Goal: Information Seeking & Learning: Learn about a topic

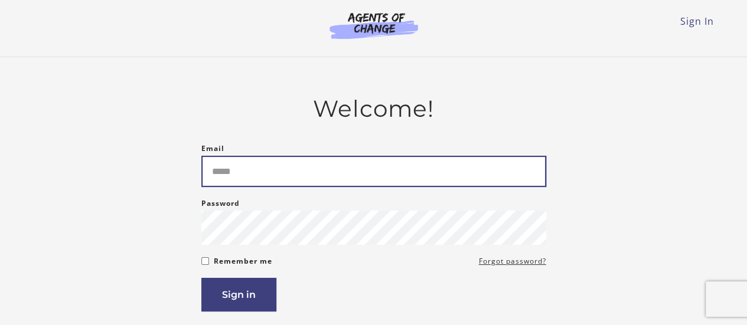
click at [249, 158] on input "Email" at bounding box center [373, 171] width 345 height 31
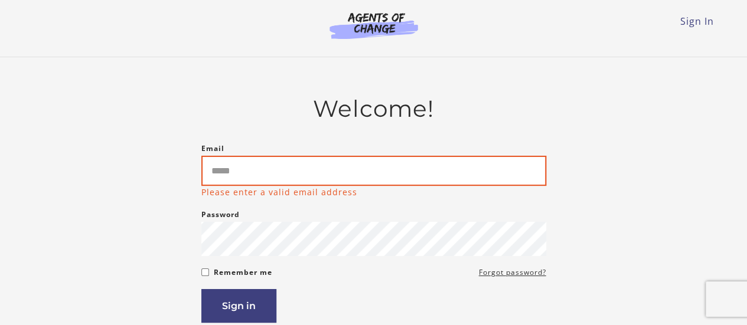
click at [277, 168] on input "Email" at bounding box center [373, 171] width 345 height 30
type input "**********"
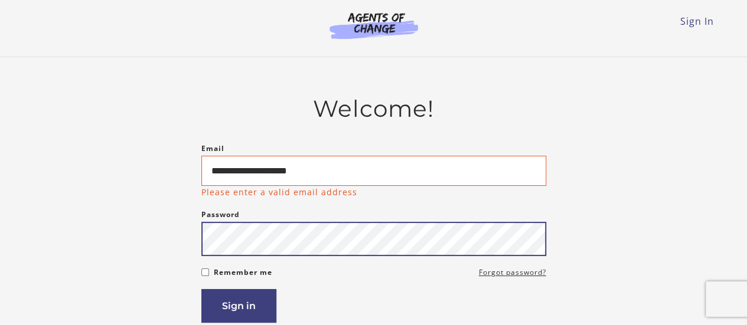
click at [256, 250] on form "**********" at bounding box center [373, 232] width 345 height 181
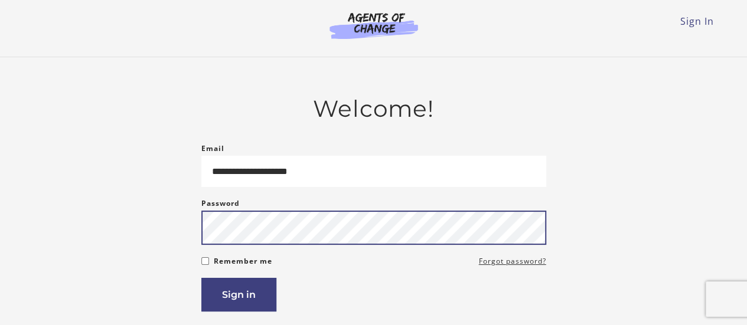
click at [201, 278] on button "Sign in" at bounding box center [238, 295] width 75 height 34
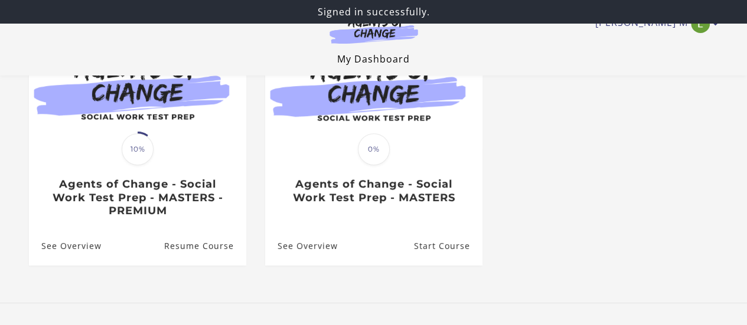
scroll to position [152, 0]
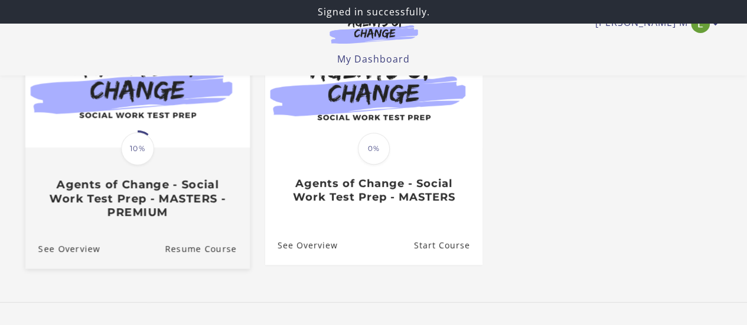
click at [132, 135] on span "10%" at bounding box center [137, 148] width 33 height 33
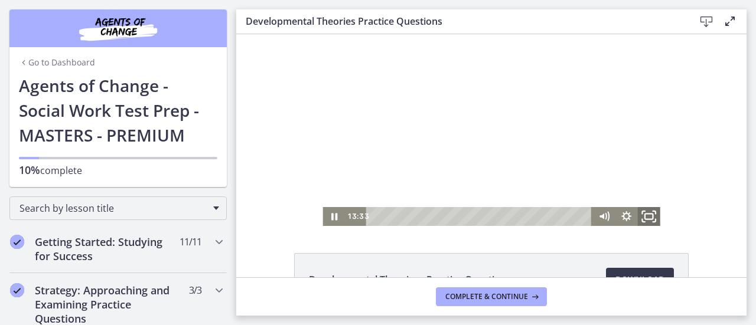
click at [649, 217] on icon "Fullscreen" at bounding box center [648, 216] width 27 height 22
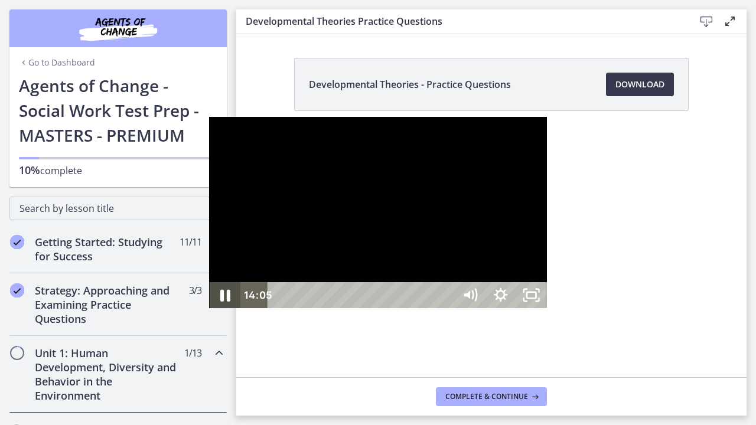
click at [206, 311] on icon "Pause" at bounding box center [224, 295] width 37 height 31
click at [209, 309] on div at bounding box center [377, 213] width 337 height 192
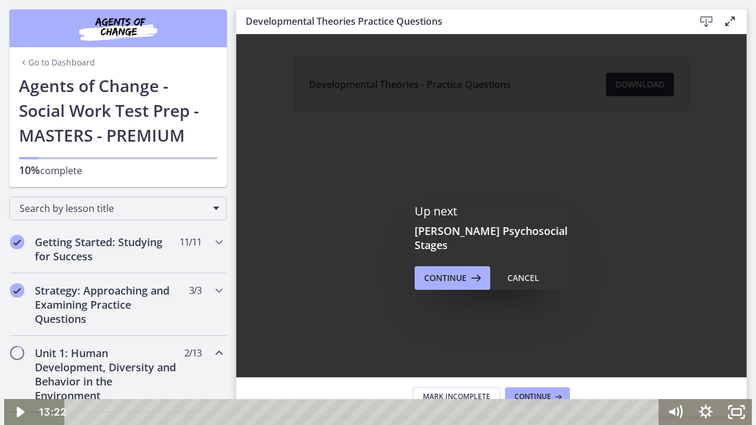
click at [92, 325] on div at bounding box center [377, 212] width 747 height 425
click at [717, 226] on div at bounding box center [377, 212] width 747 height 425
click at [570, 325] on div "Playbar" at bounding box center [364, 412] width 576 height 26
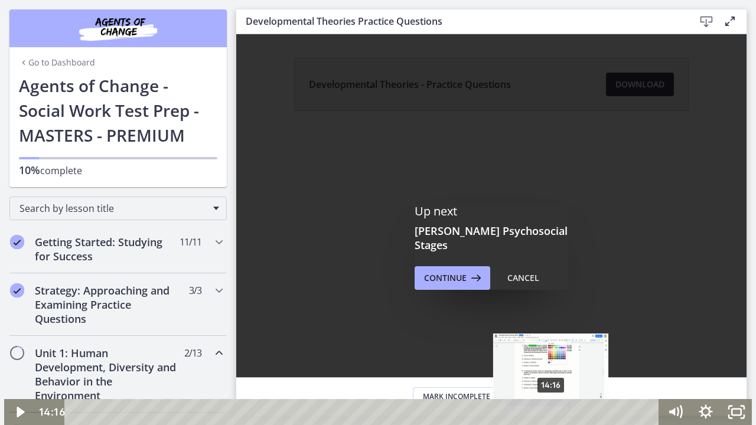
click at [551, 325] on div "14:16" at bounding box center [364, 412] width 576 height 26
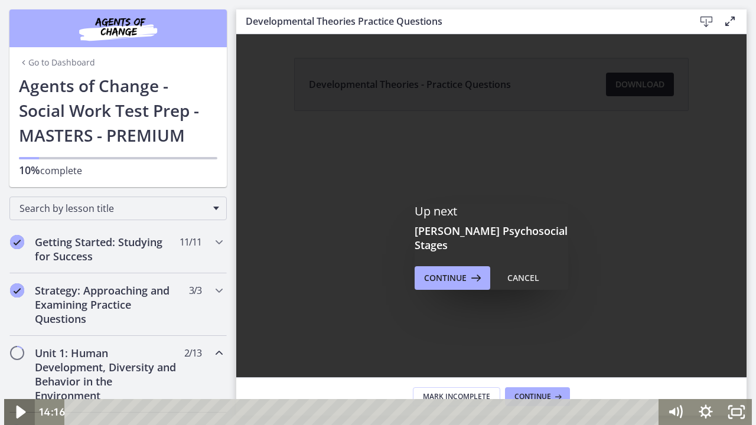
click at [17, 325] on icon "Play Video" at bounding box center [20, 412] width 37 height 31
click at [375, 252] on div at bounding box center [377, 212] width 747 height 425
click at [12, 325] on icon "Play Video" at bounding box center [20, 412] width 37 height 31
click at [106, 295] on div at bounding box center [377, 212] width 747 height 425
click at [22, 325] on icon "Play Video" at bounding box center [21, 412] width 9 height 13
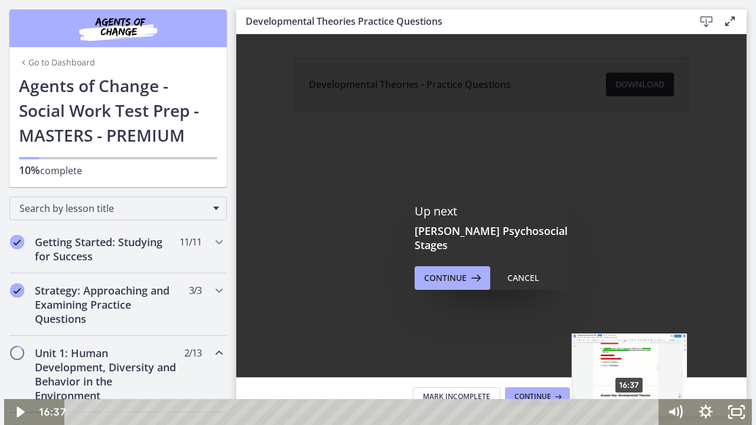
click at [630, 325] on div "16:37" at bounding box center [364, 412] width 576 height 26
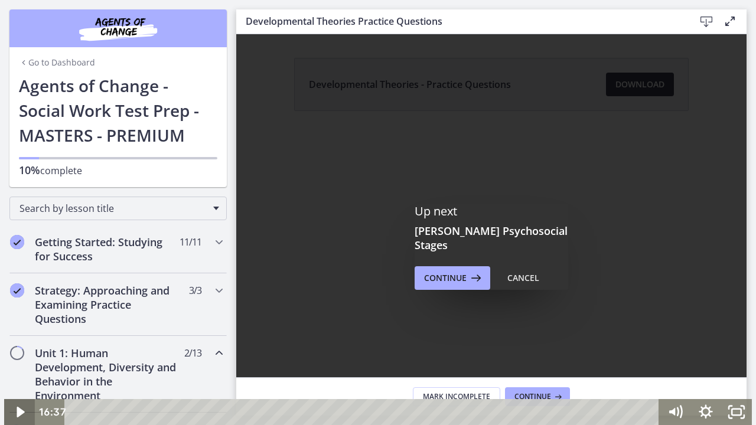
click at [12, 325] on icon "Play Video" at bounding box center [20, 412] width 31 height 26
click at [12, 325] on icon "Play Video" at bounding box center [20, 412] width 37 height 31
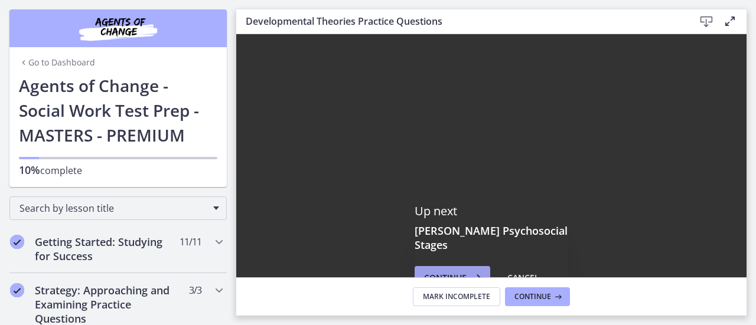
click at [455, 271] on span "Continue" at bounding box center [445, 278] width 43 height 14
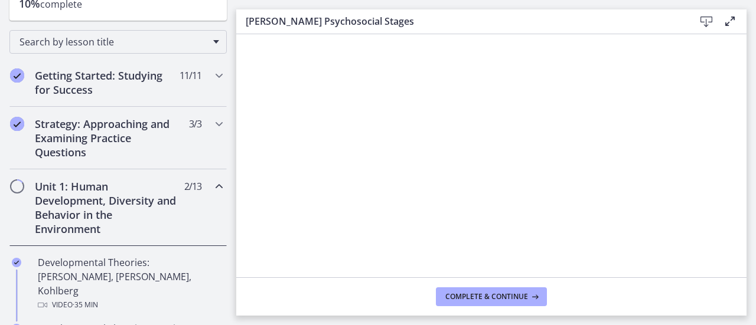
scroll to position [185, 0]
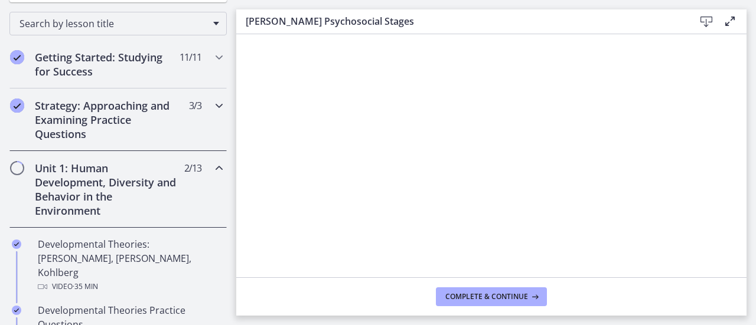
click at [114, 114] on h2 "Strategy: Approaching and Examining Practice Questions" at bounding box center [107, 120] width 144 height 43
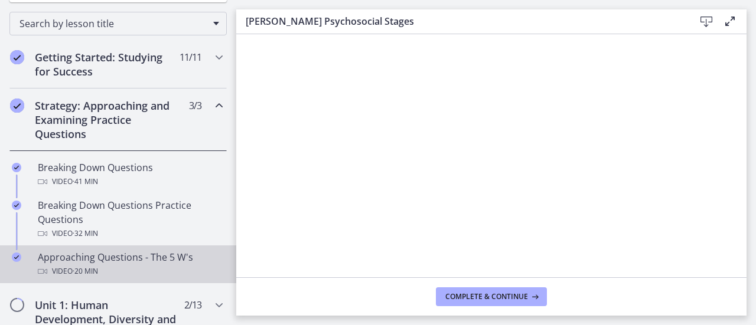
click at [88, 257] on div "Approaching Questions - The 5 W's Video · 20 min" at bounding box center [130, 264] width 184 height 28
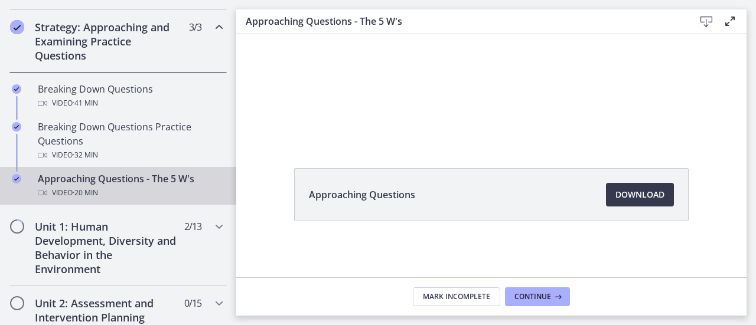
scroll to position [259, 0]
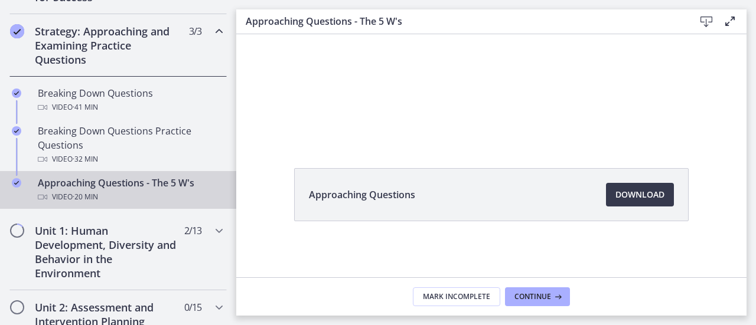
click at [636, 217] on li "Approaching Questions Download Opens in a new window" at bounding box center [491, 194] width 394 height 53
click at [505, 166] on div "Approaching Questions Download Opens in a new window" at bounding box center [491, 70] width 510 height 243
click at [542, 295] on span "Continue" at bounding box center [532, 296] width 37 height 9
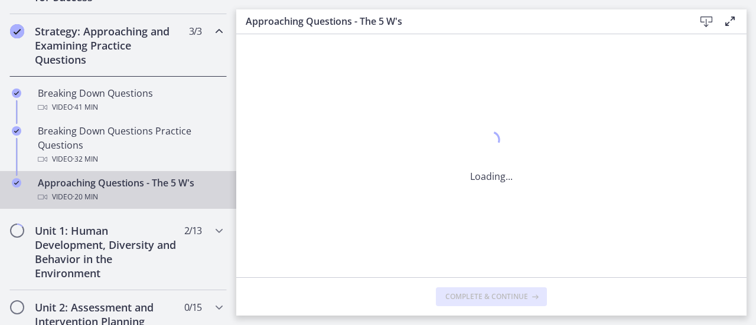
scroll to position [0, 0]
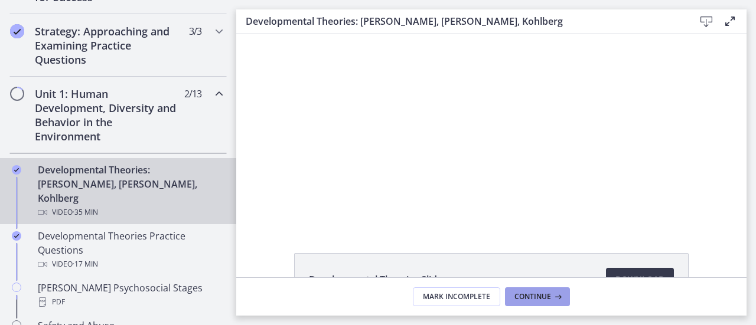
click at [542, 295] on span "Continue" at bounding box center [532, 296] width 37 height 9
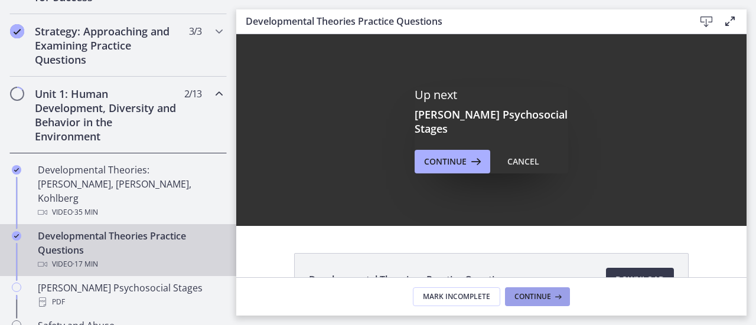
click at [542, 295] on span "Continue" at bounding box center [532, 296] width 37 height 9
click at [462, 244] on div "Developmental Theories - Practice Questions Download Opens in a new window" at bounding box center [491, 155] width 510 height 243
click at [511, 155] on div "Cancel" at bounding box center [523, 162] width 32 height 14
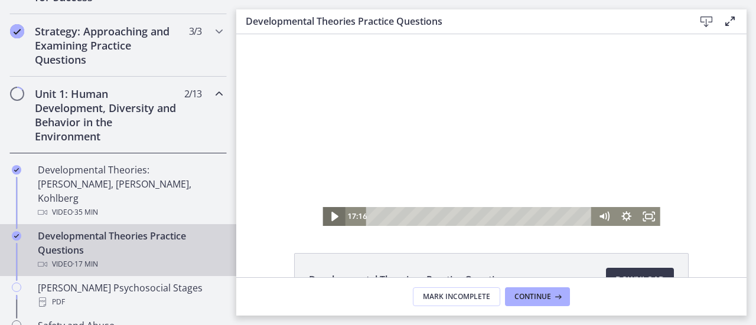
click at [325, 215] on icon "Play Video" at bounding box center [334, 216] width 27 height 22
click at [569, 216] on div "Playbar" at bounding box center [480, 216] width 213 height 19
click at [331, 215] on icon "Play Video" at bounding box center [334, 216] width 7 height 9
click at [649, 220] on icon "Fullscreen" at bounding box center [648, 216] width 27 height 22
click at [547, 296] on span "Continue" at bounding box center [532, 296] width 37 height 9
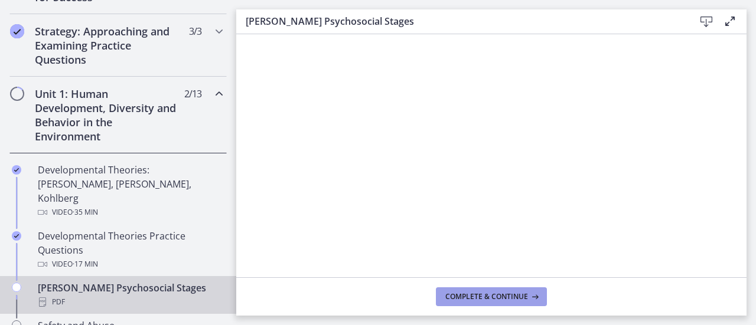
click at [486, 296] on span "Complete & continue" at bounding box center [486, 296] width 83 height 9
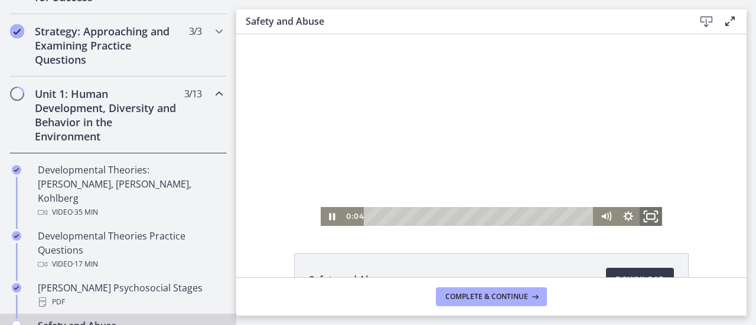
click at [651, 218] on icon "Fullscreen" at bounding box center [650, 216] width 27 height 22
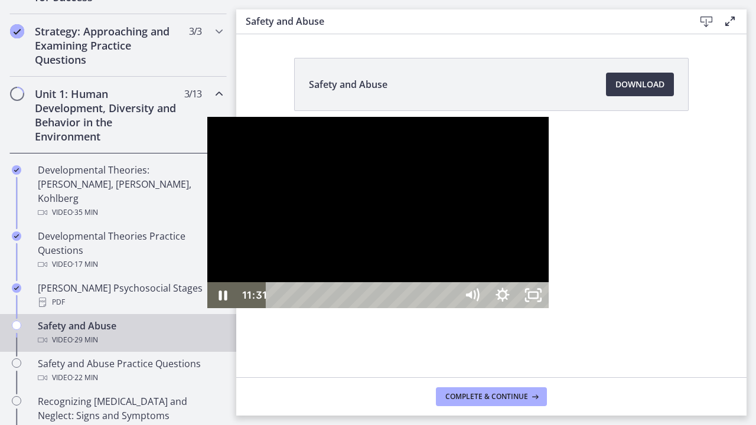
click at [224, 282] on div at bounding box center [377, 213] width 341 height 192
click at [207, 309] on div at bounding box center [377, 213] width 341 height 192
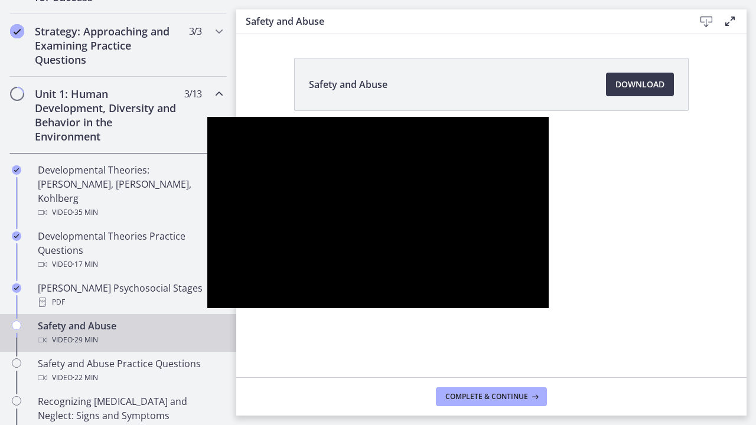
click at [207, 309] on div at bounding box center [377, 213] width 341 height 192
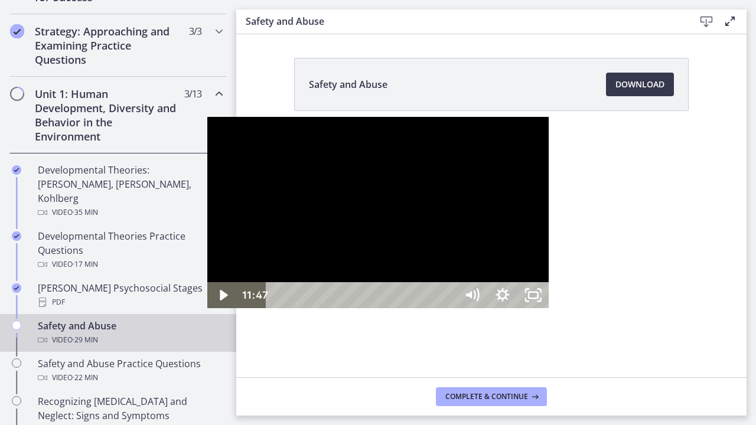
click at [423, 198] on div at bounding box center [377, 213] width 341 height 192
click at [207, 220] on div at bounding box center [377, 213] width 341 height 192
click at [207, 309] on div at bounding box center [377, 213] width 341 height 192
click at [251, 222] on div at bounding box center [377, 213] width 341 height 192
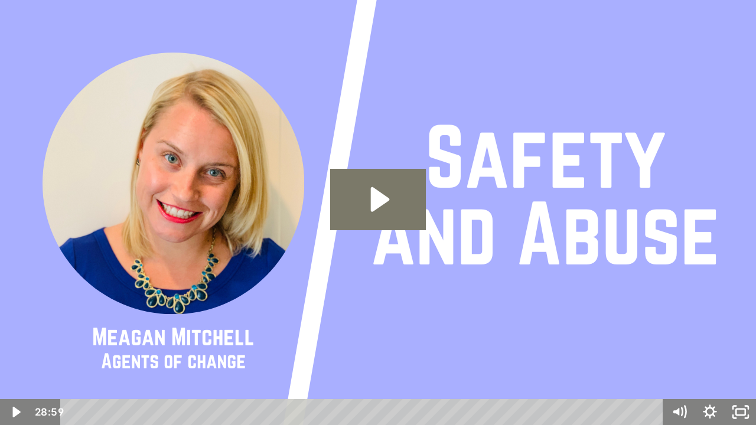
click at [584, 232] on img at bounding box center [378, 212] width 756 height 425
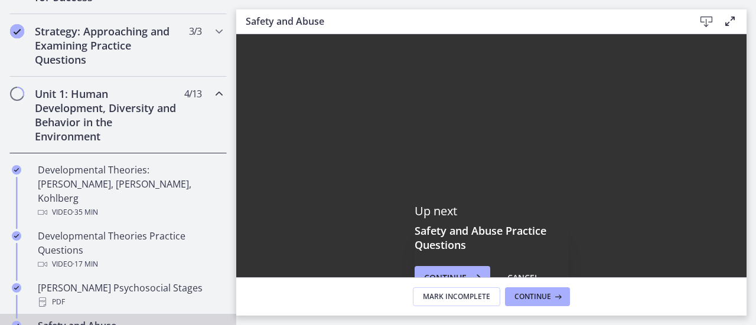
click at [594, 56] on div "Up next Safety and Abuse Practice Questions Continue Cancel" at bounding box center [491, 246] width 510 height 425
click at [529, 297] on span "Continue" at bounding box center [532, 296] width 37 height 9
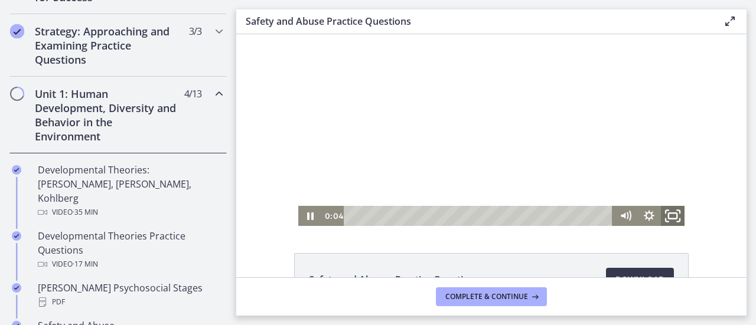
click at [669, 215] on icon "Fullscreen" at bounding box center [672, 216] width 28 height 24
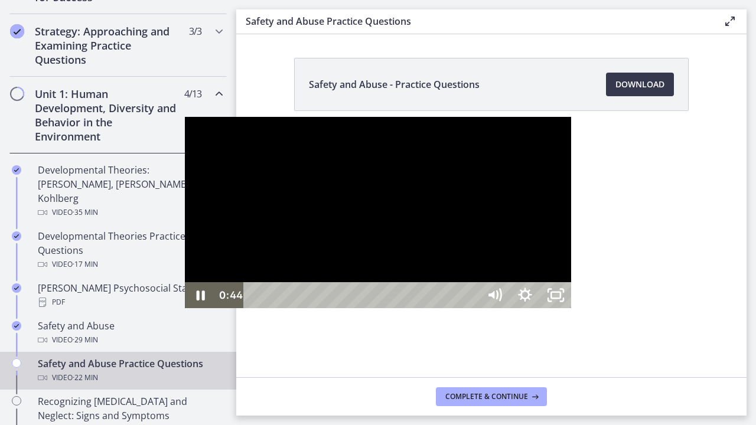
click at [543, 237] on div at bounding box center [378, 213] width 386 height 192
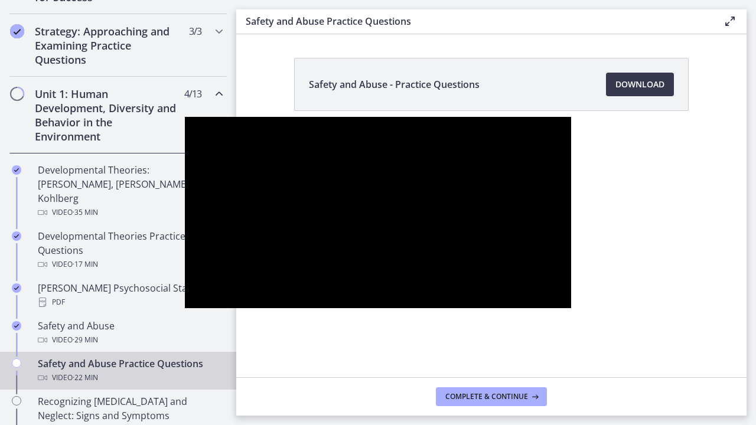
click at [543, 237] on div at bounding box center [378, 213] width 386 height 192
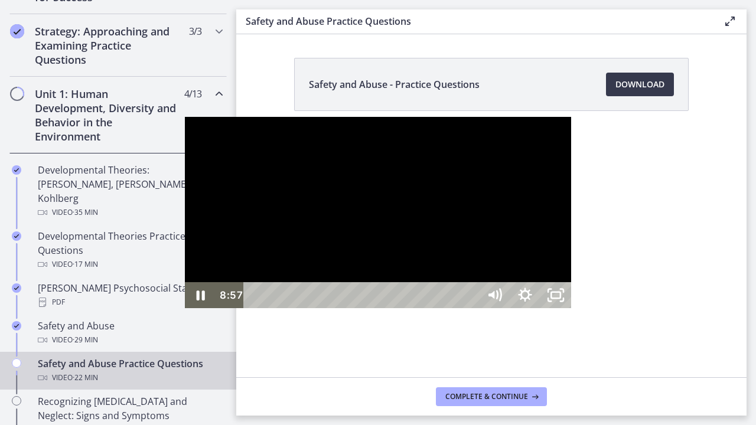
click at [185, 309] on div at bounding box center [378, 213] width 386 height 192
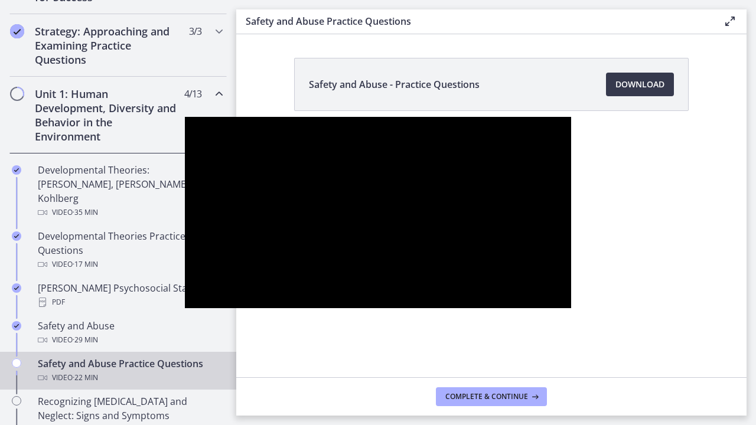
click at [185, 309] on div at bounding box center [378, 213] width 386 height 192
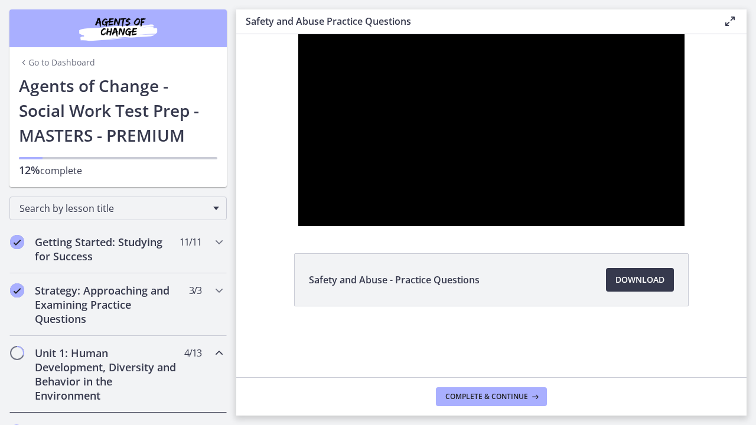
scroll to position [259, 0]
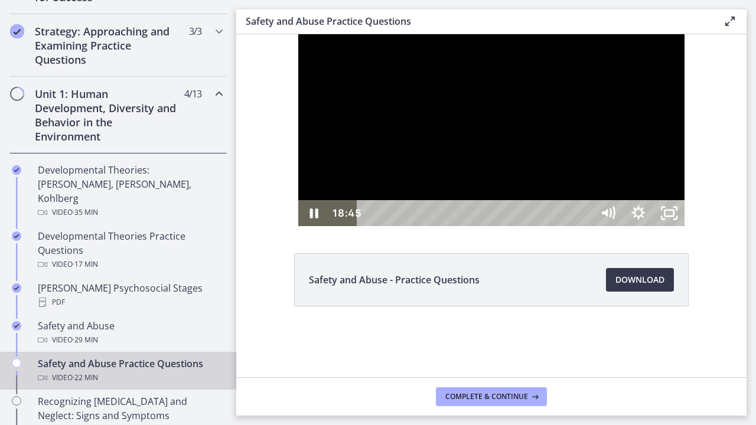
click at [557, 204] on div at bounding box center [491, 130] width 386 height 192
click at [311, 220] on icon "Play Video" at bounding box center [315, 213] width 9 height 13
click at [309, 218] on icon "Pause" at bounding box center [313, 213] width 8 height 10
